Goal: Navigation & Orientation: Go to known website

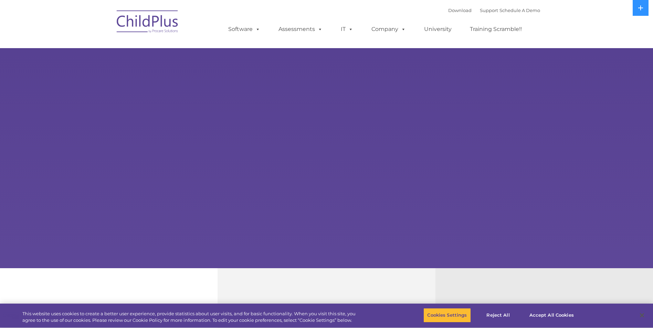
select select "MEDIUM"
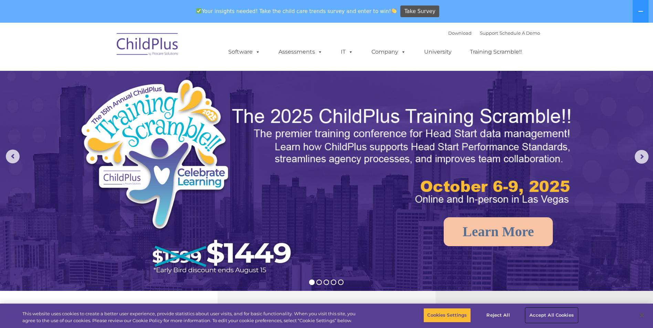
click at [550, 317] on button "Accept All Cookies" at bounding box center [551, 315] width 52 height 14
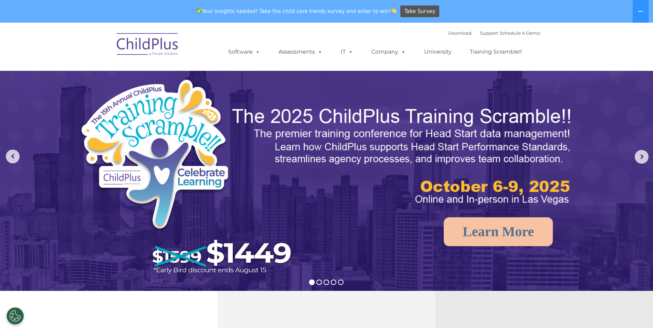
click at [145, 44] on img at bounding box center [147, 45] width 69 height 34
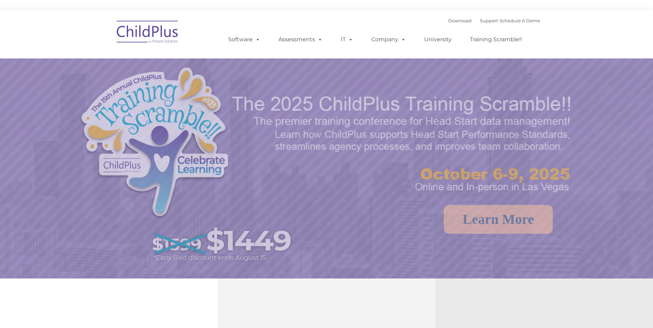
select select "MEDIUM"
